Goal: Task Accomplishment & Management: Use online tool/utility

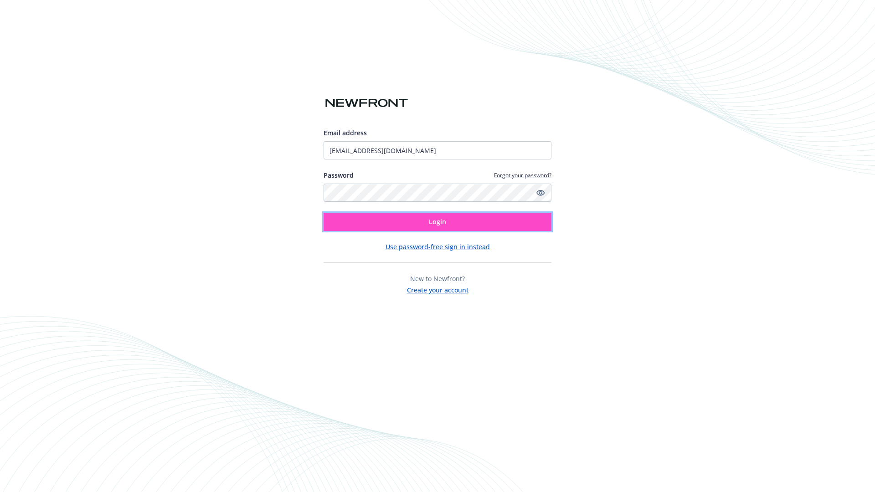
click at [437, 222] on span "Login" at bounding box center [437, 221] width 17 height 9
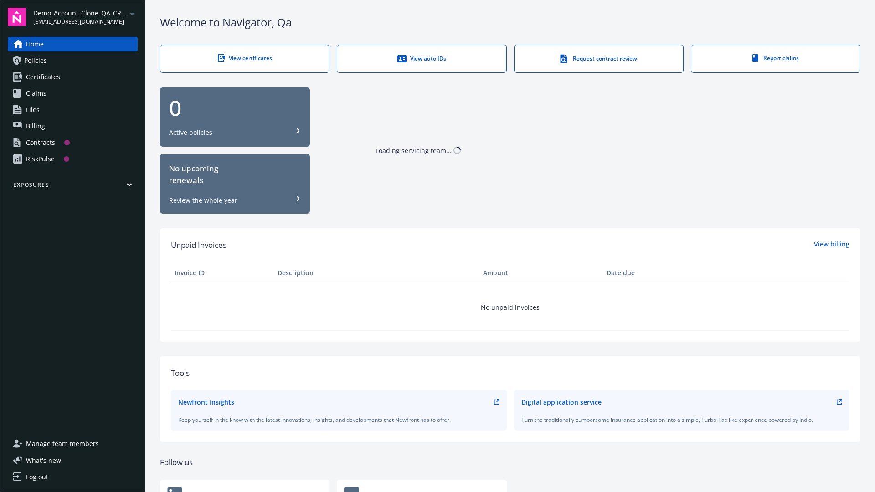
click at [85, 17] on span "Demo_Account_Clone_QA_CR_Tests_Prospect" at bounding box center [79, 13] width 93 height 10
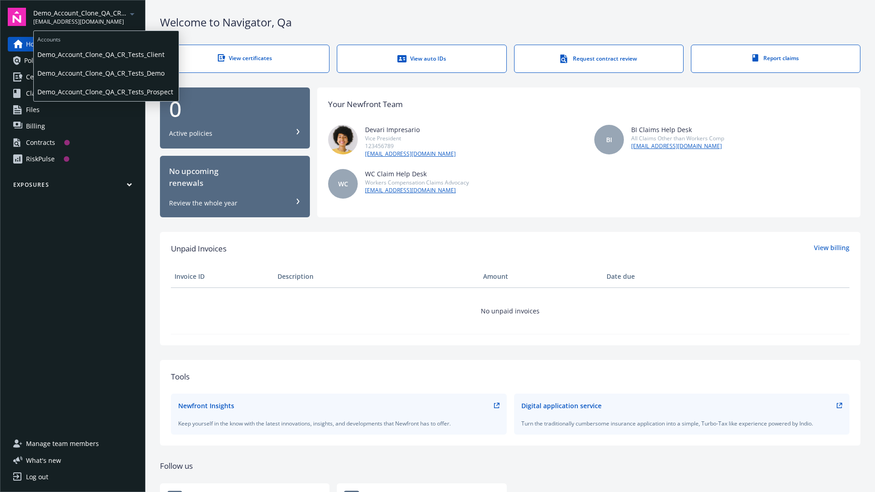
click at [105, 54] on span "Demo_Account_Clone_QA_CR_Tests_Client" at bounding box center [106, 54] width 138 height 19
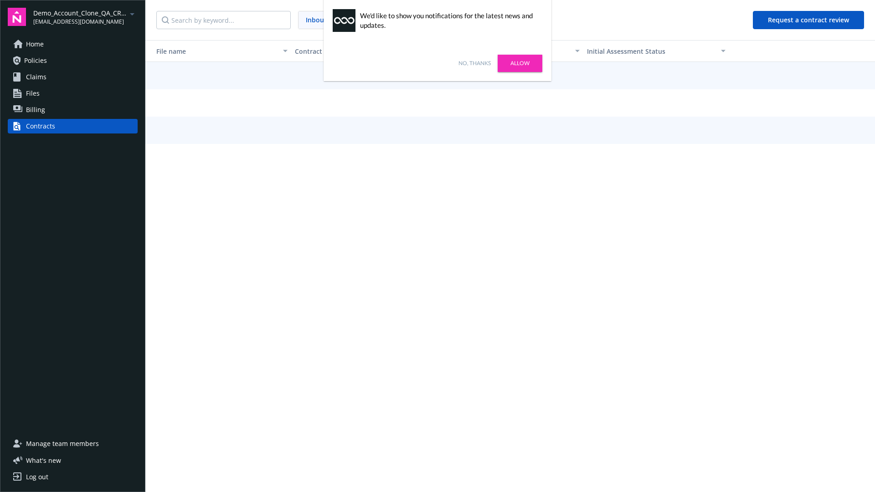
click at [474, 63] on link "No, thanks" at bounding box center [474, 63] width 32 height 8
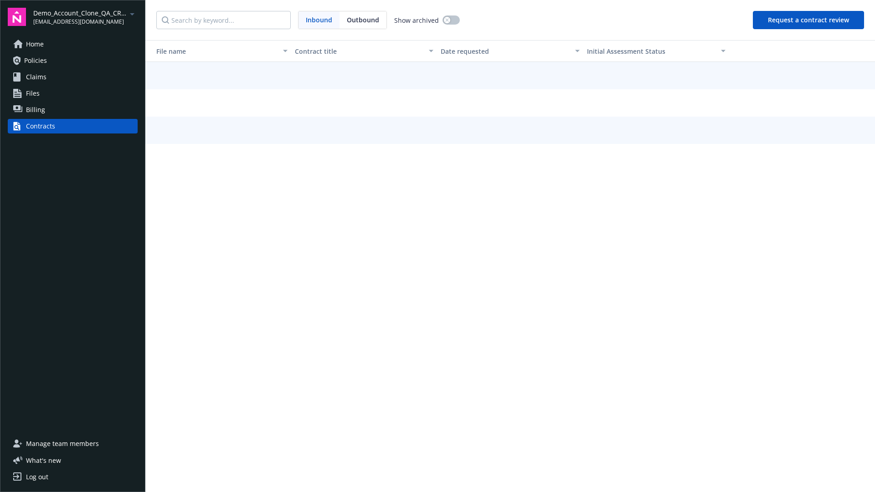
click at [809, 20] on button "Request a contract review" at bounding box center [808, 20] width 111 height 18
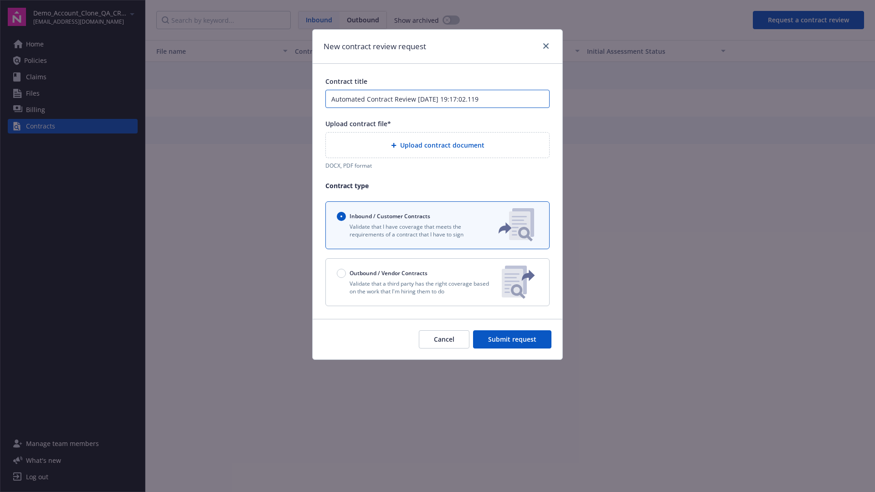
type input "Automated Contract Review [DATE] 19:17:02.119"
click at [437, 282] on p "Validate that a third party has the right coverage based on the work that I'm h…" at bounding box center [416, 287] width 158 height 15
radio input "false"
radio input "true"
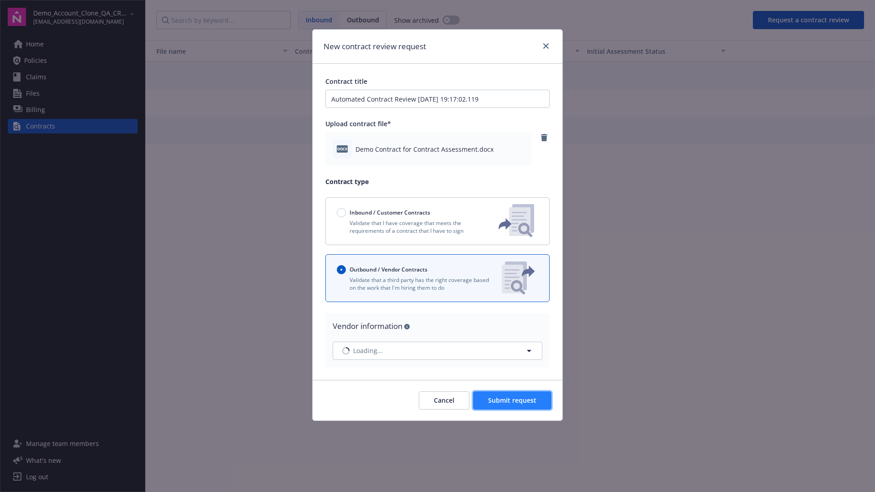
click at [512, 400] on span "Submit request" at bounding box center [512, 400] width 48 height 9
